Goal: Understand process/instructions: Learn how to perform a task or action

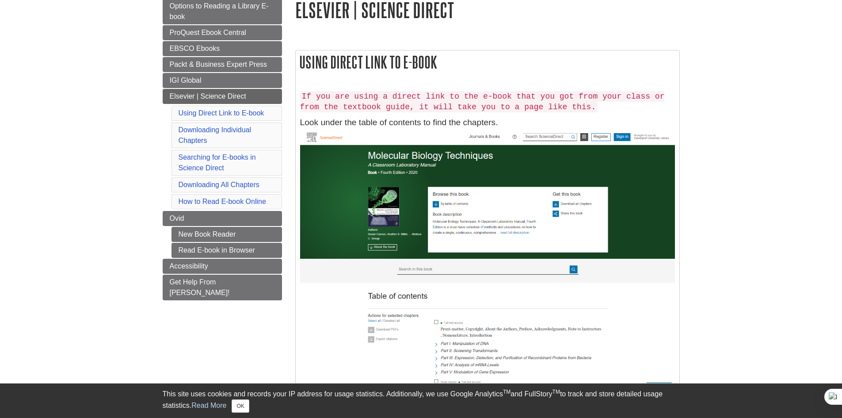
scroll to position [133, 0]
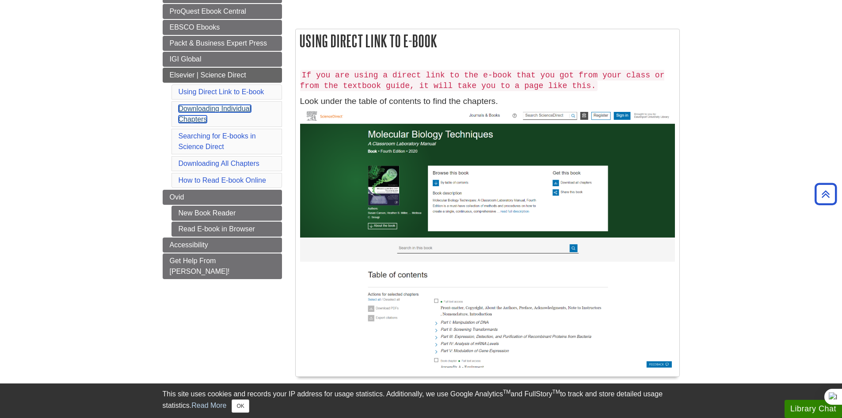
click at [207, 109] on link "Downloading Individual Chapters" at bounding box center [215, 114] width 73 height 18
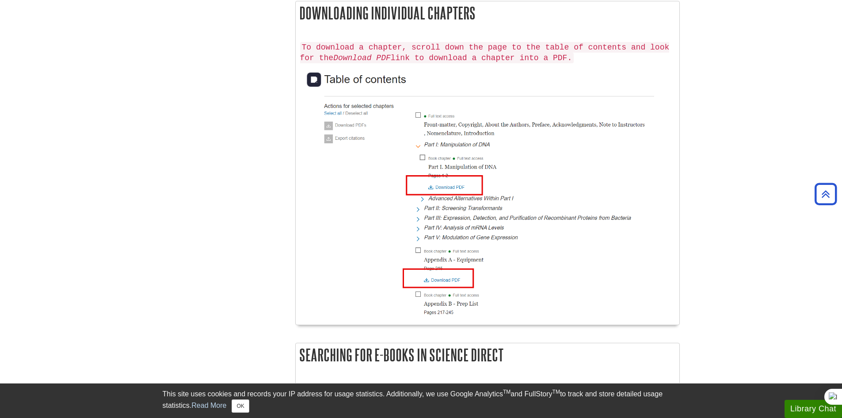
click at [440, 280] on img at bounding box center [487, 191] width 375 height 248
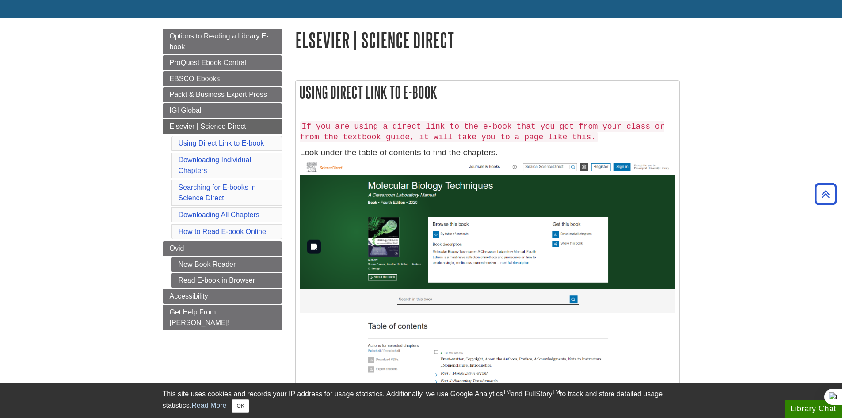
scroll to position [0, 0]
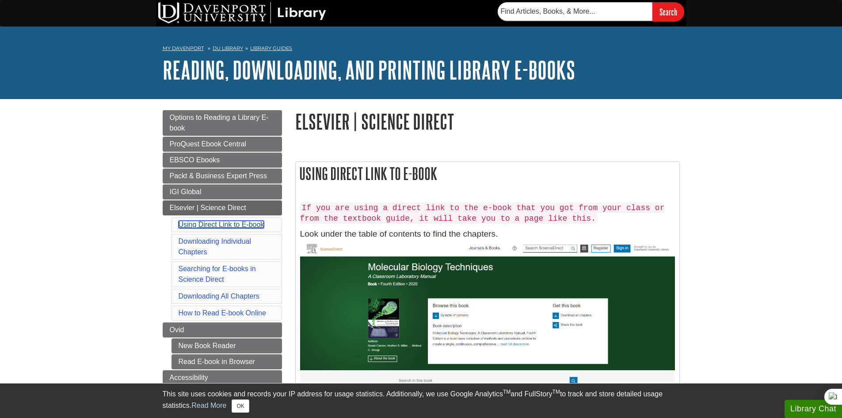
click at [215, 226] on link "Using Direct Link to E-book" at bounding box center [222, 225] width 86 height 8
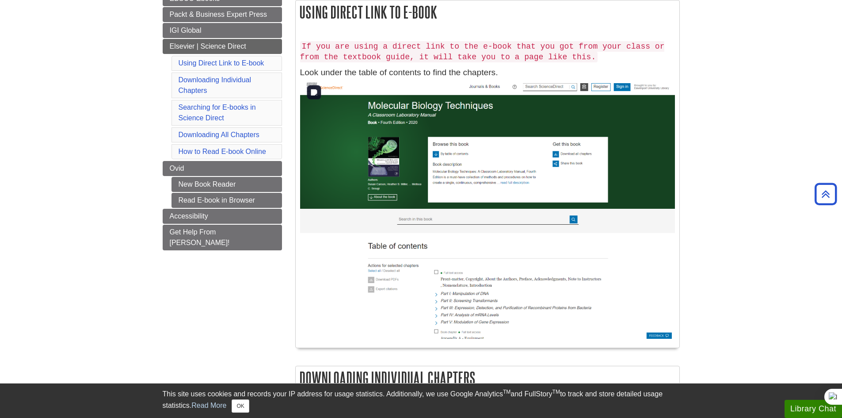
click at [461, 301] on img at bounding box center [487, 208] width 375 height 259
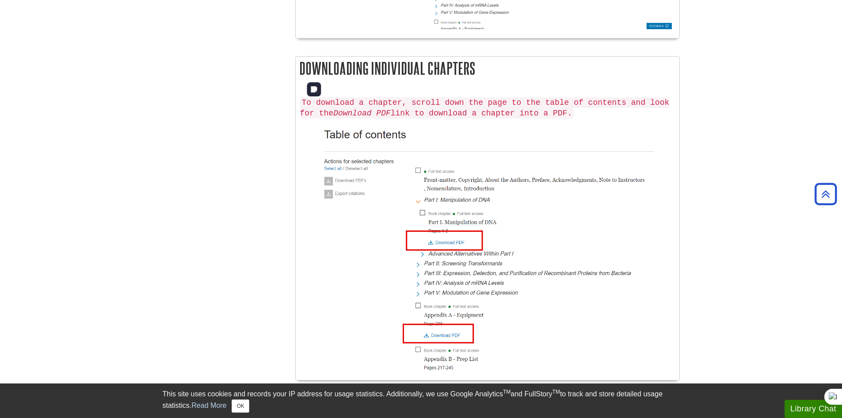
scroll to position [559, 0]
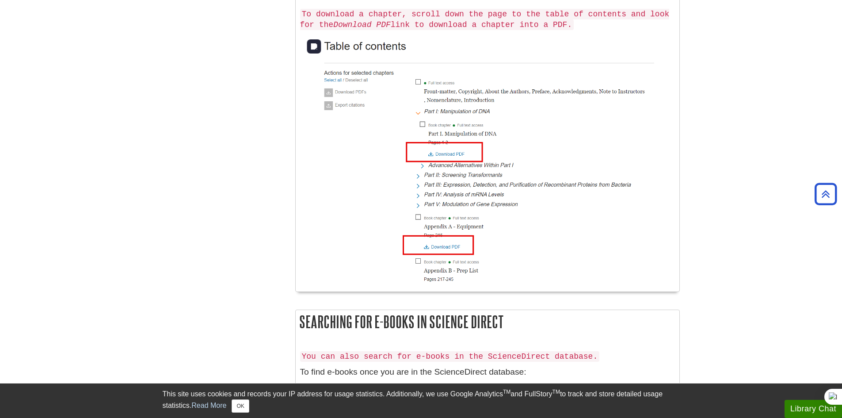
click at [459, 244] on img at bounding box center [487, 158] width 375 height 248
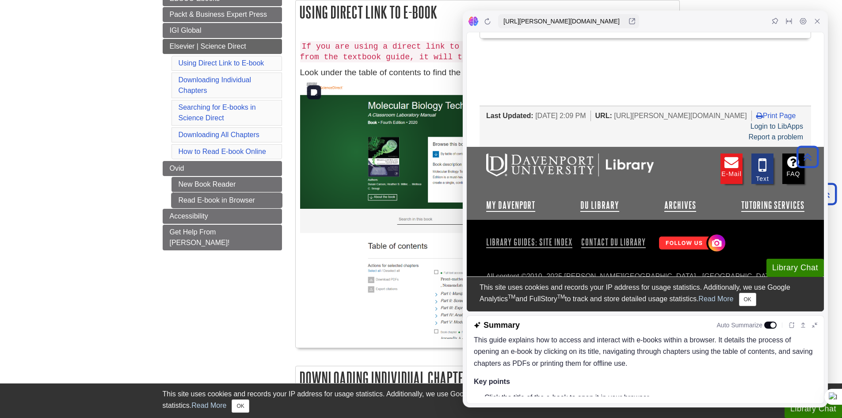
scroll to position [1061, 0]
click at [814, 23] on icon at bounding box center [817, 21] width 7 height 7
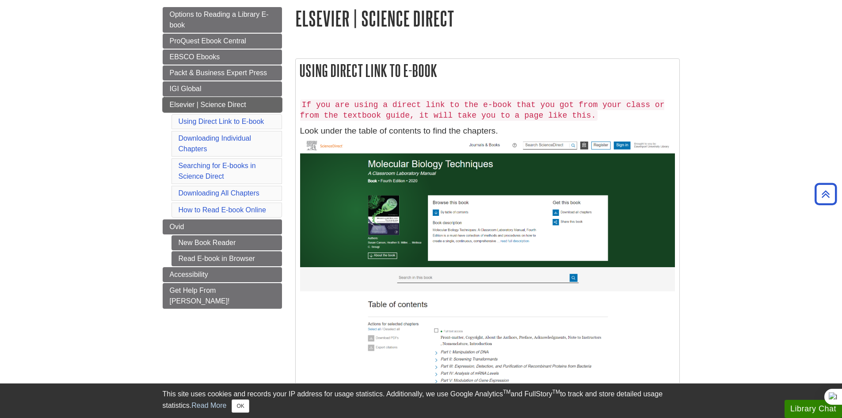
scroll to position [29, 0]
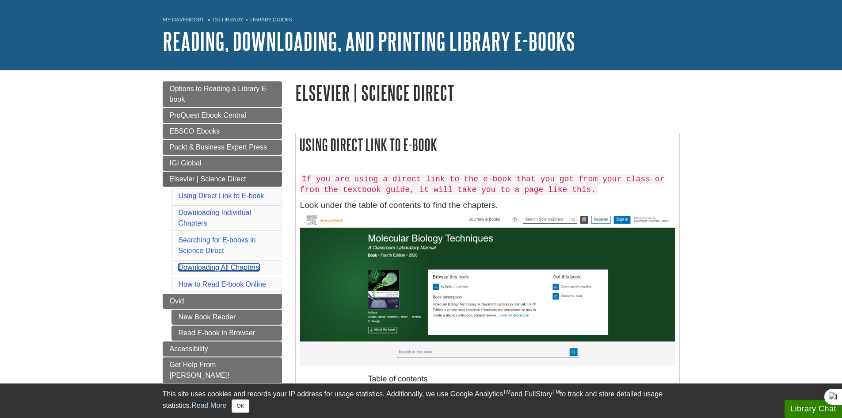
click at [224, 267] on link "Downloading All Chapters" at bounding box center [219, 267] width 81 height 8
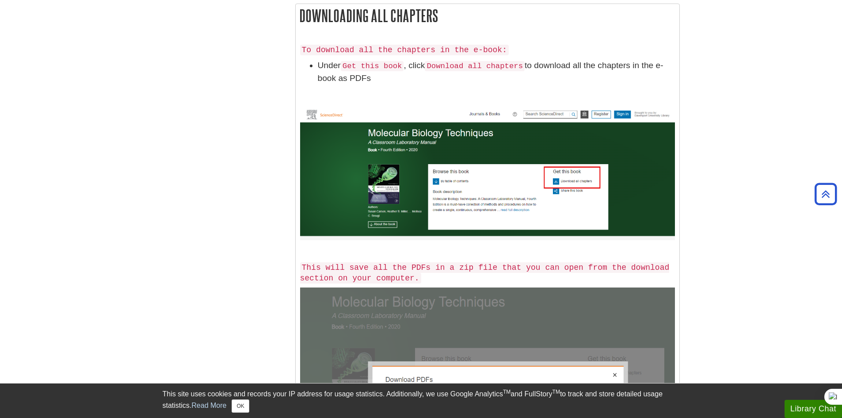
scroll to position [161, 0]
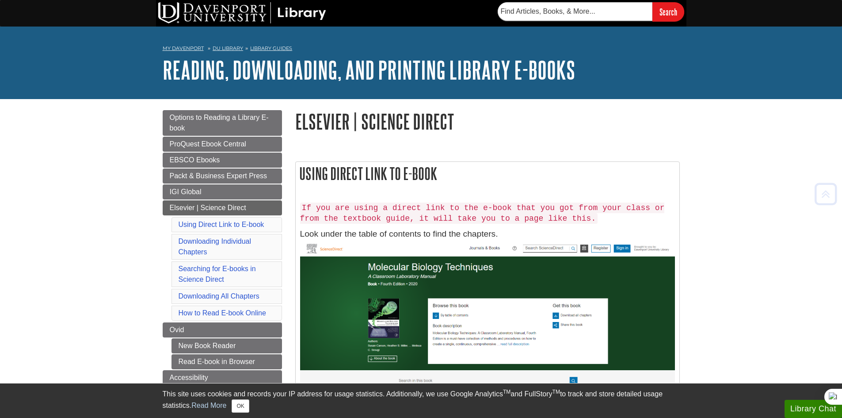
scroll to position [133, 0]
